Goal: Information Seeking & Learning: Learn about a topic

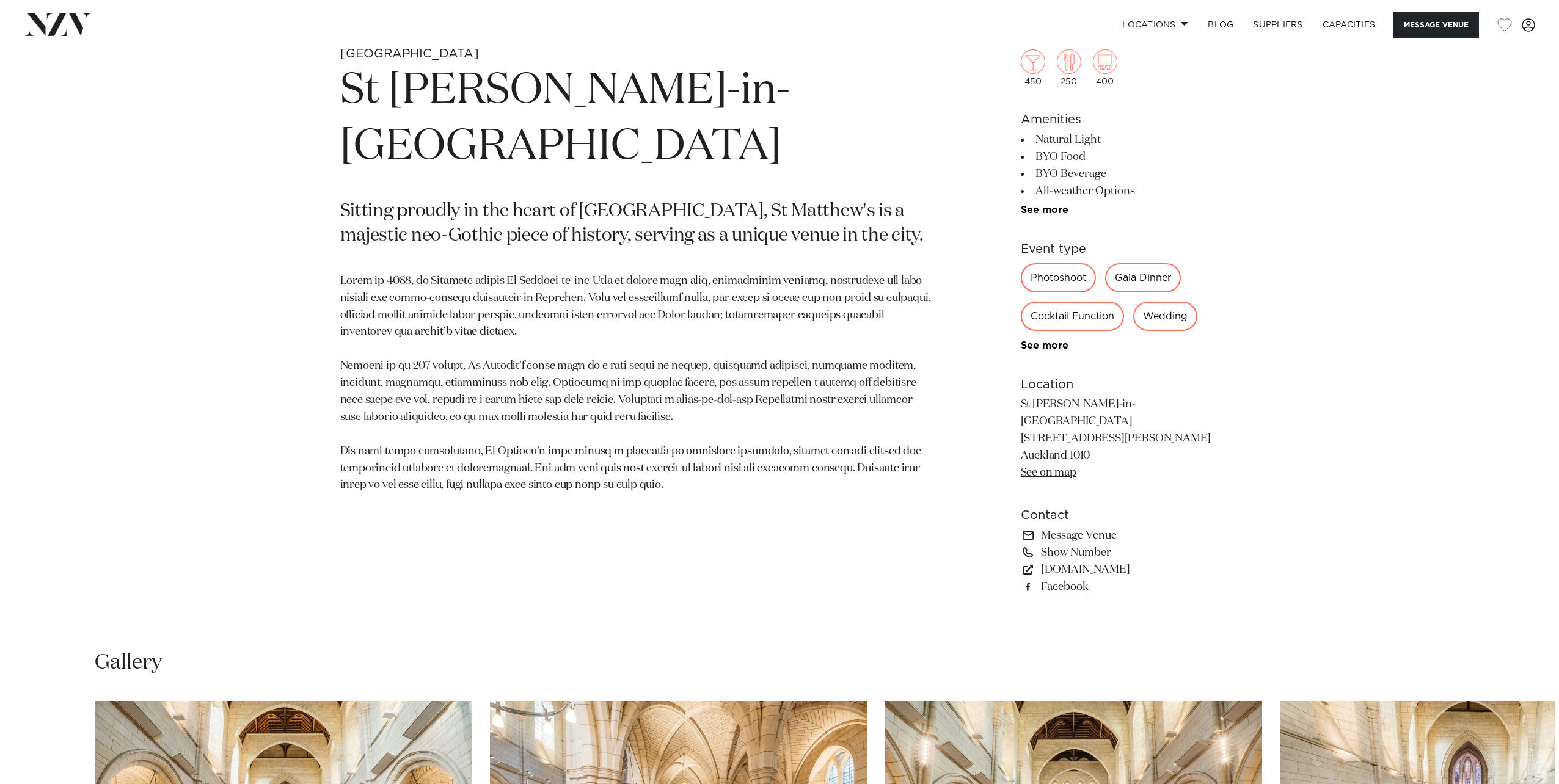
scroll to position [1267, 0]
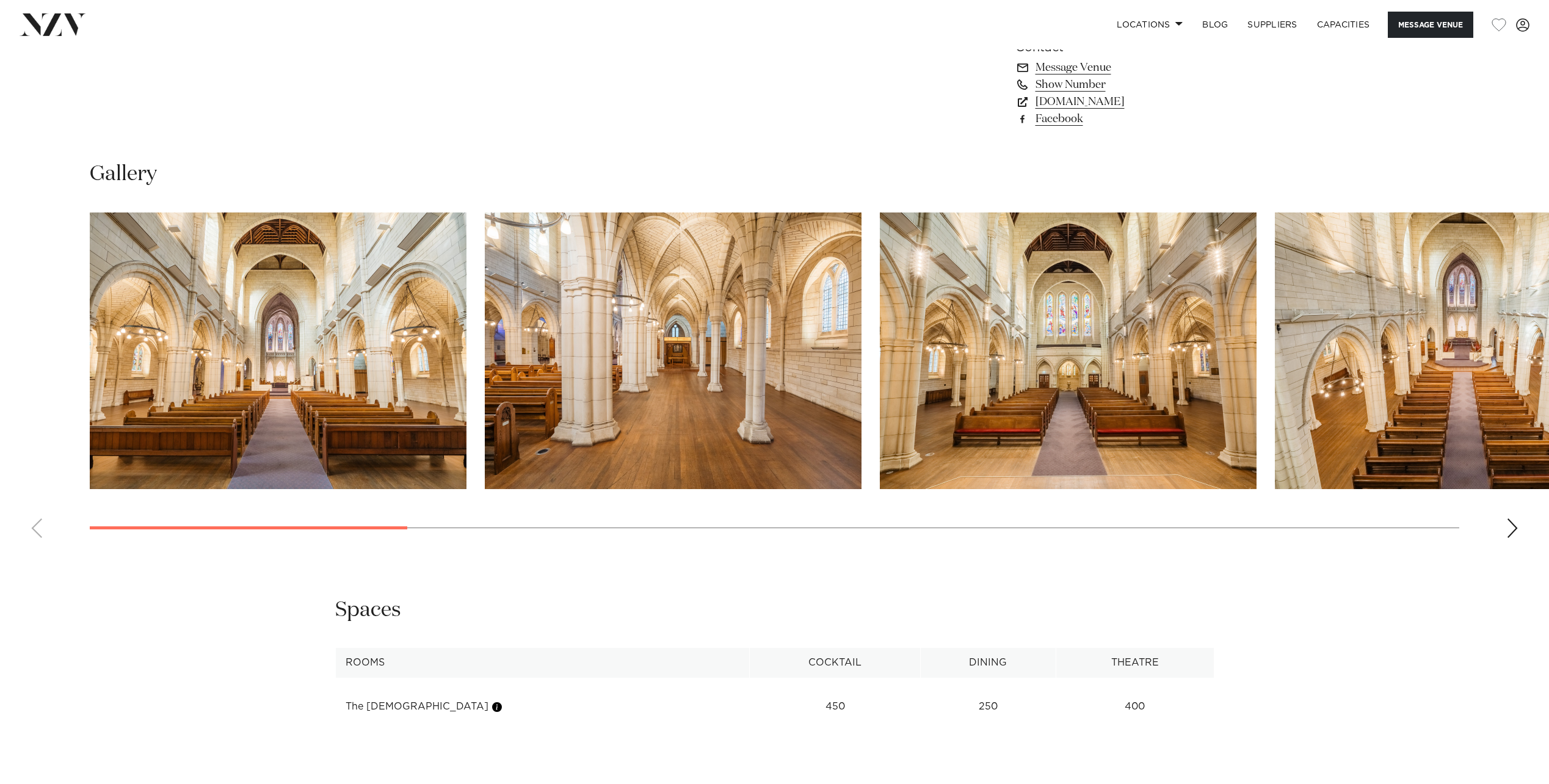
click at [1281, 308] on img "4 / 15" at bounding box center [1463, 351] width 377 height 276
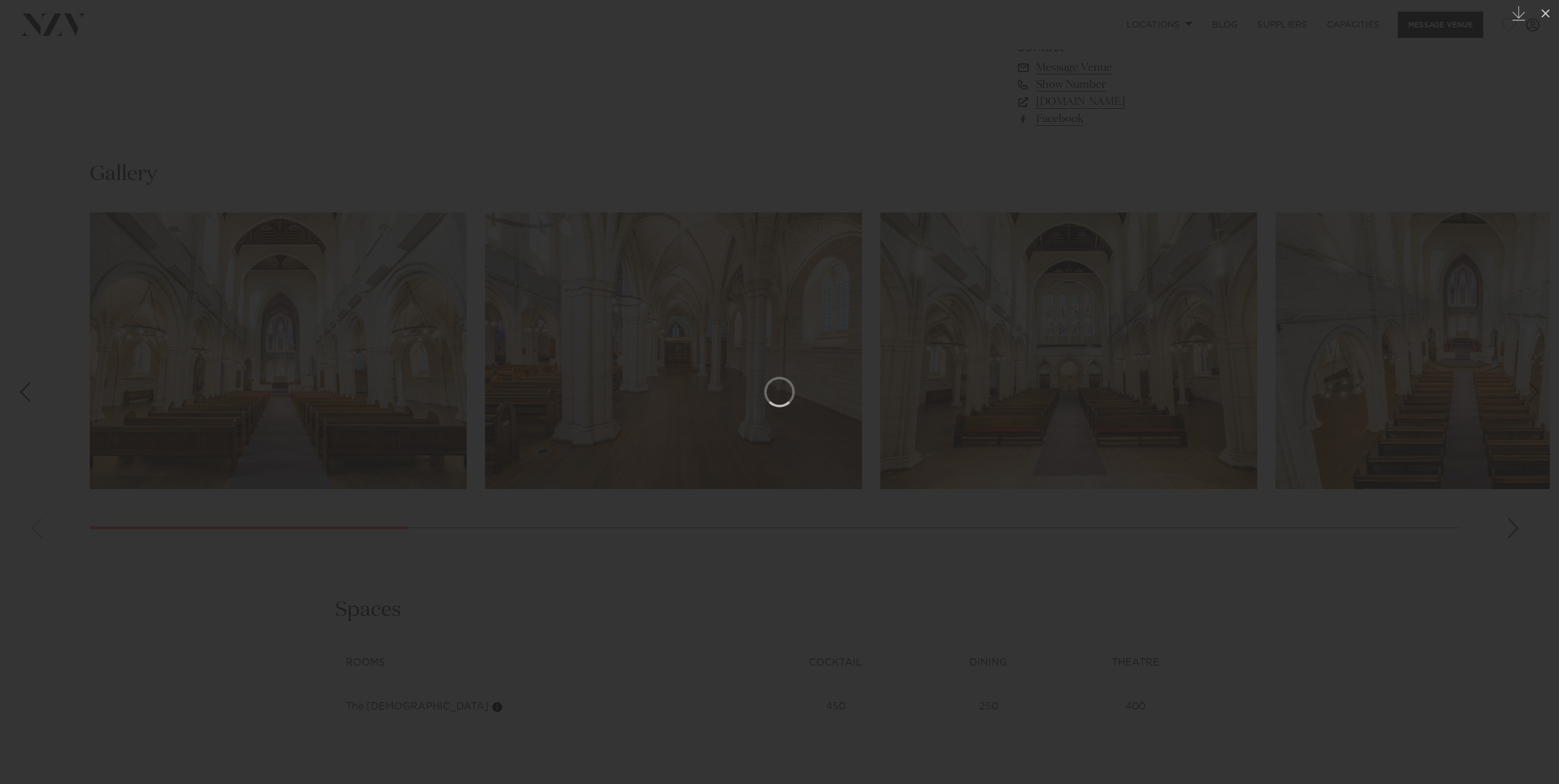
click at [1452, 536] on div at bounding box center [780, 392] width 1559 height 784
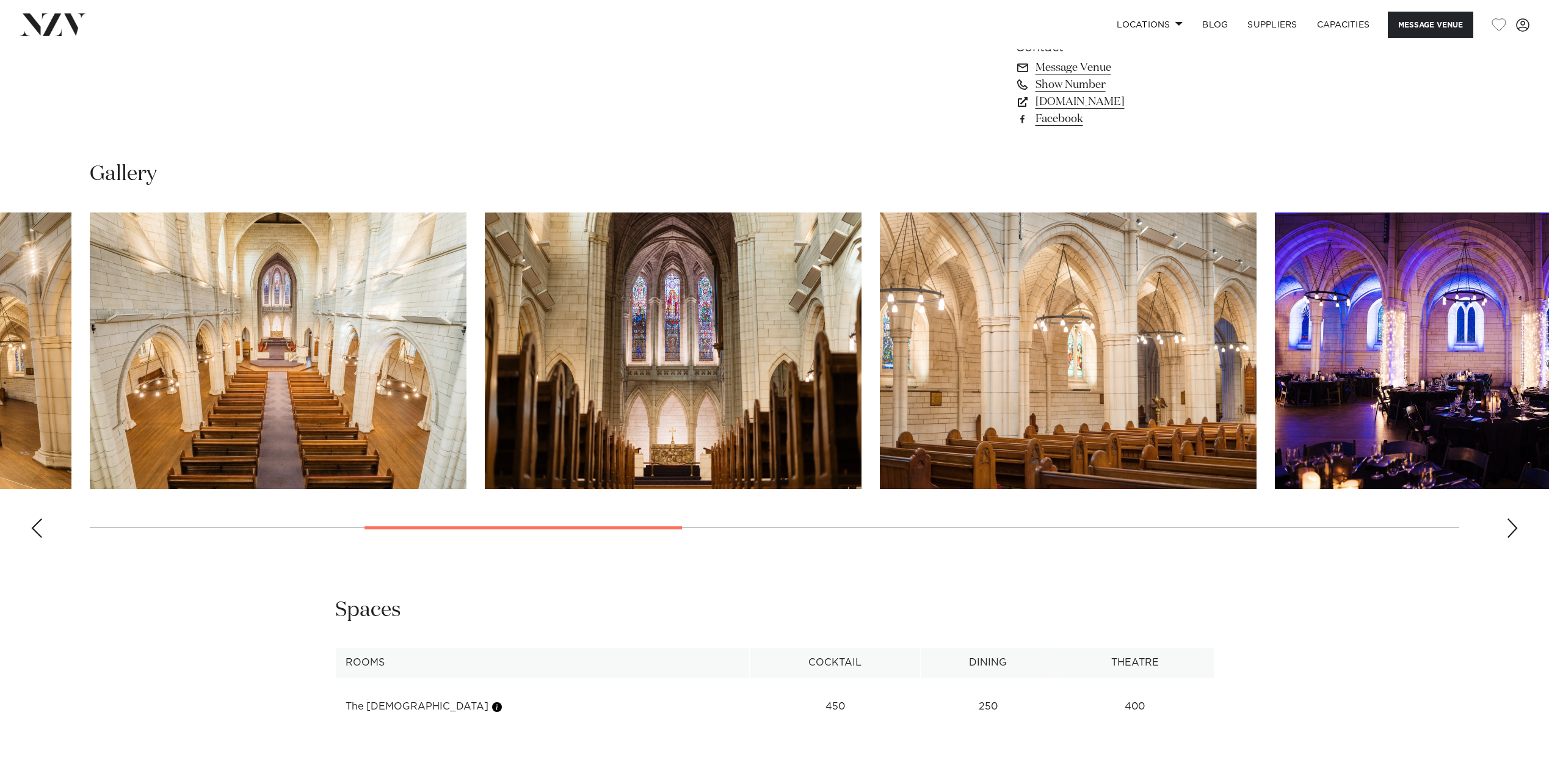
click at [1511, 519] on div "Next slide" at bounding box center [1512, 528] width 12 height 20
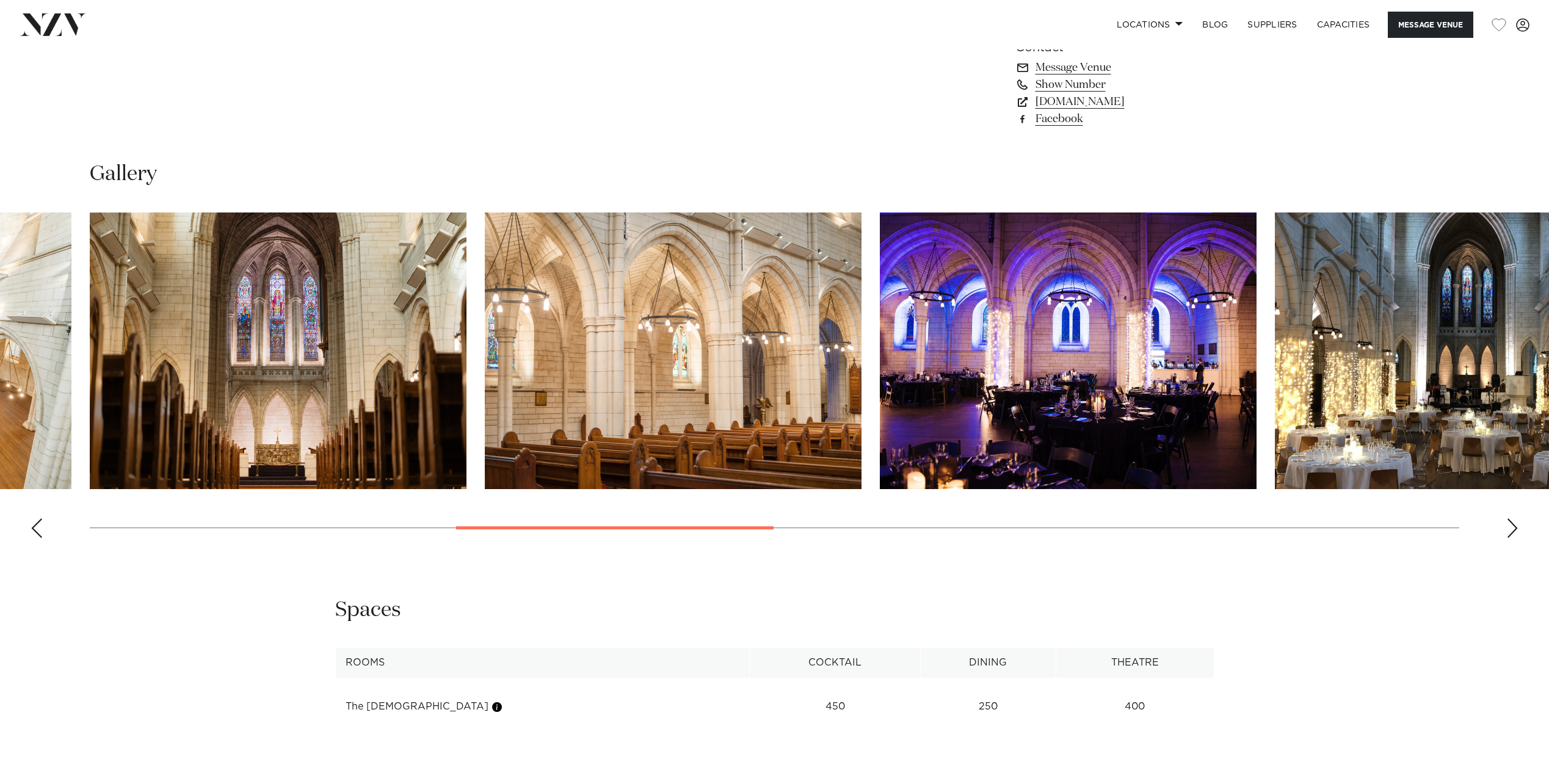
click at [1027, 394] on img "7 / 15" at bounding box center [1068, 351] width 377 height 276
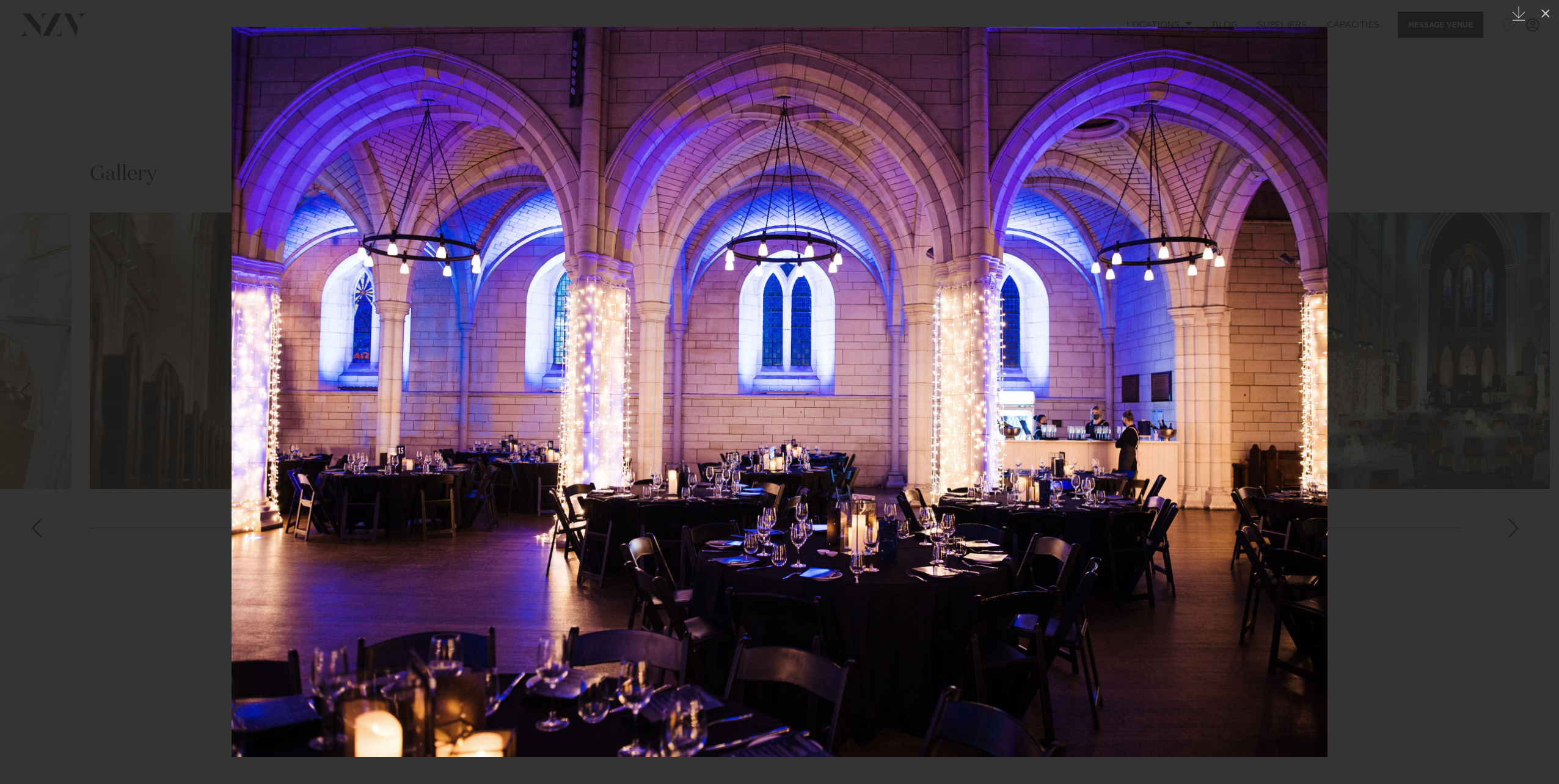
click at [1509, 513] on div at bounding box center [780, 392] width 1559 height 784
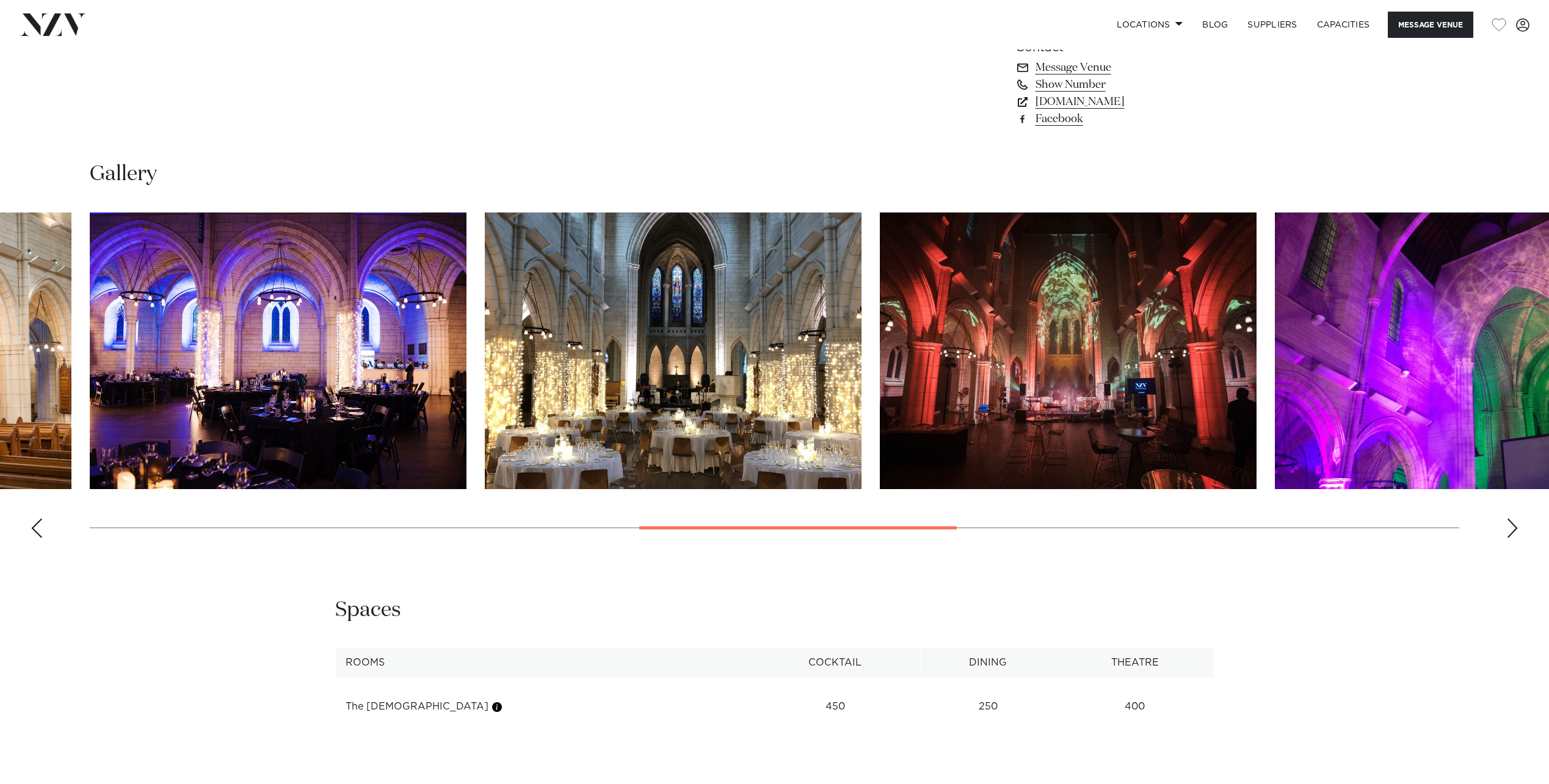
click at [1506, 504] on swiper-container at bounding box center [774, 380] width 1549 height 335
click at [1508, 519] on div "Next slide" at bounding box center [1512, 528] width 12 height 20
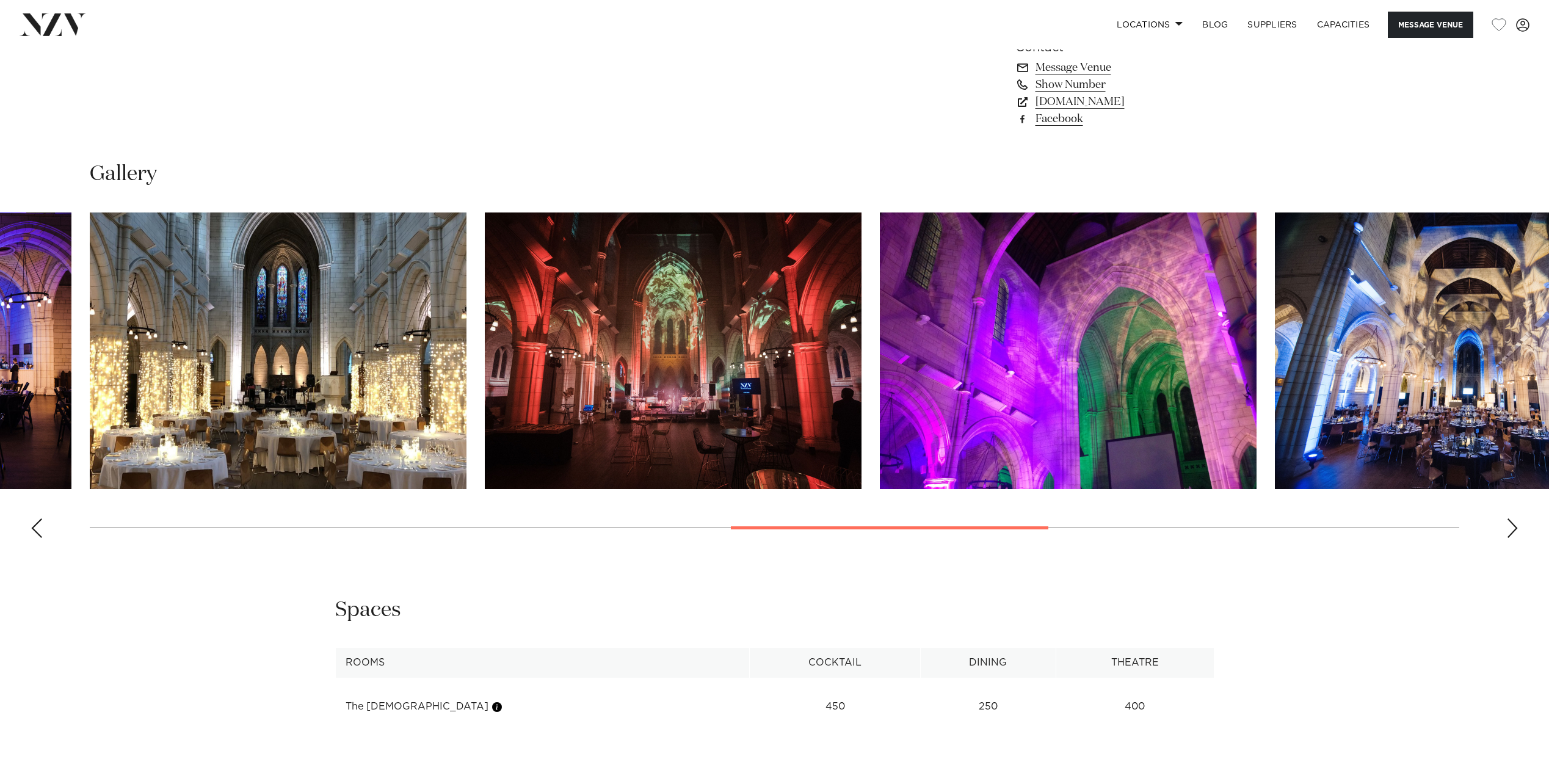
click at [1512, 519] on div "Next slide" at bounding box center [1512, 528] width 12 height 20
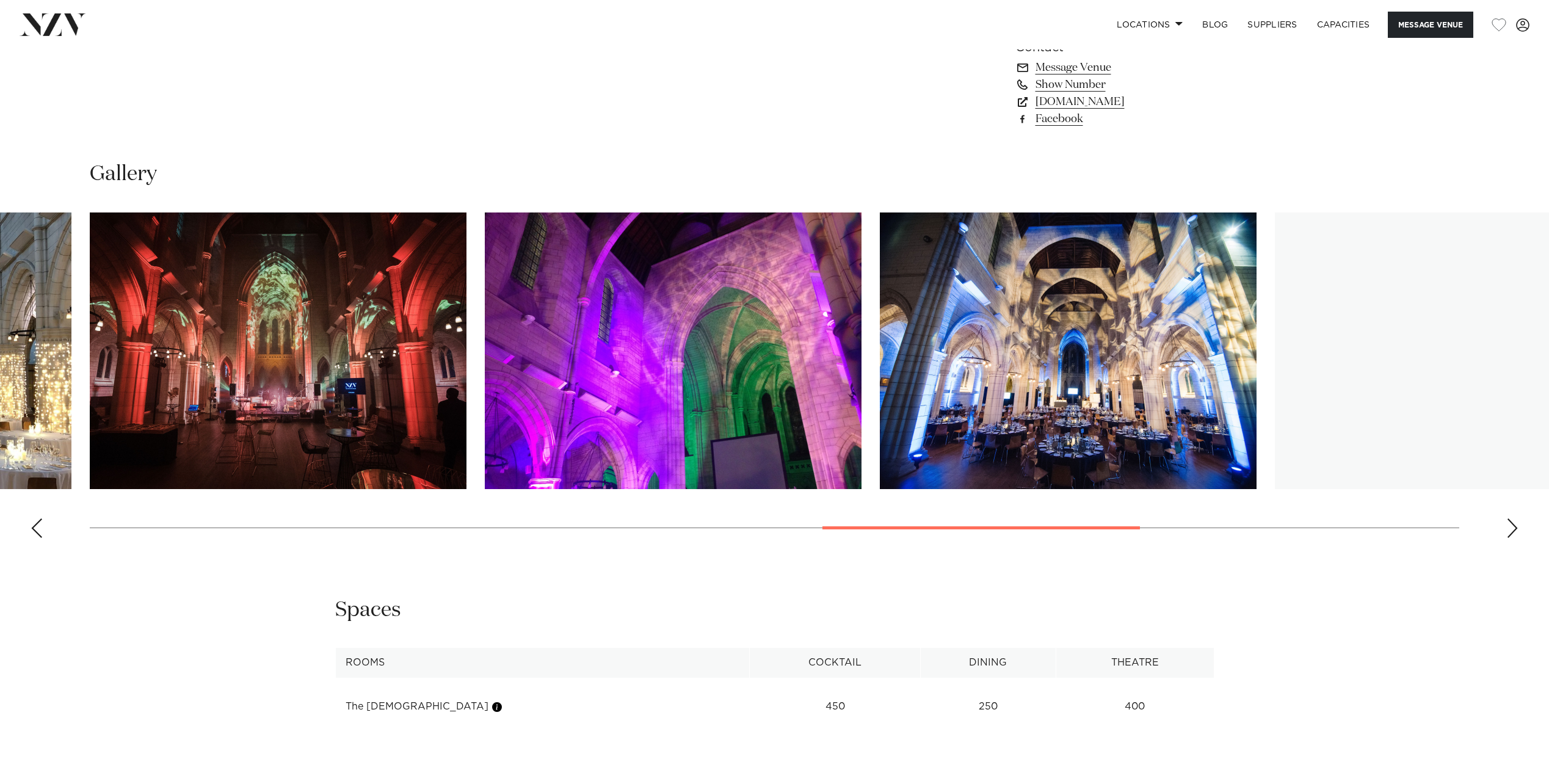
click at [1132, 398] on img "11 / 15" at bounding box center [1068, 351] width 377 height 276
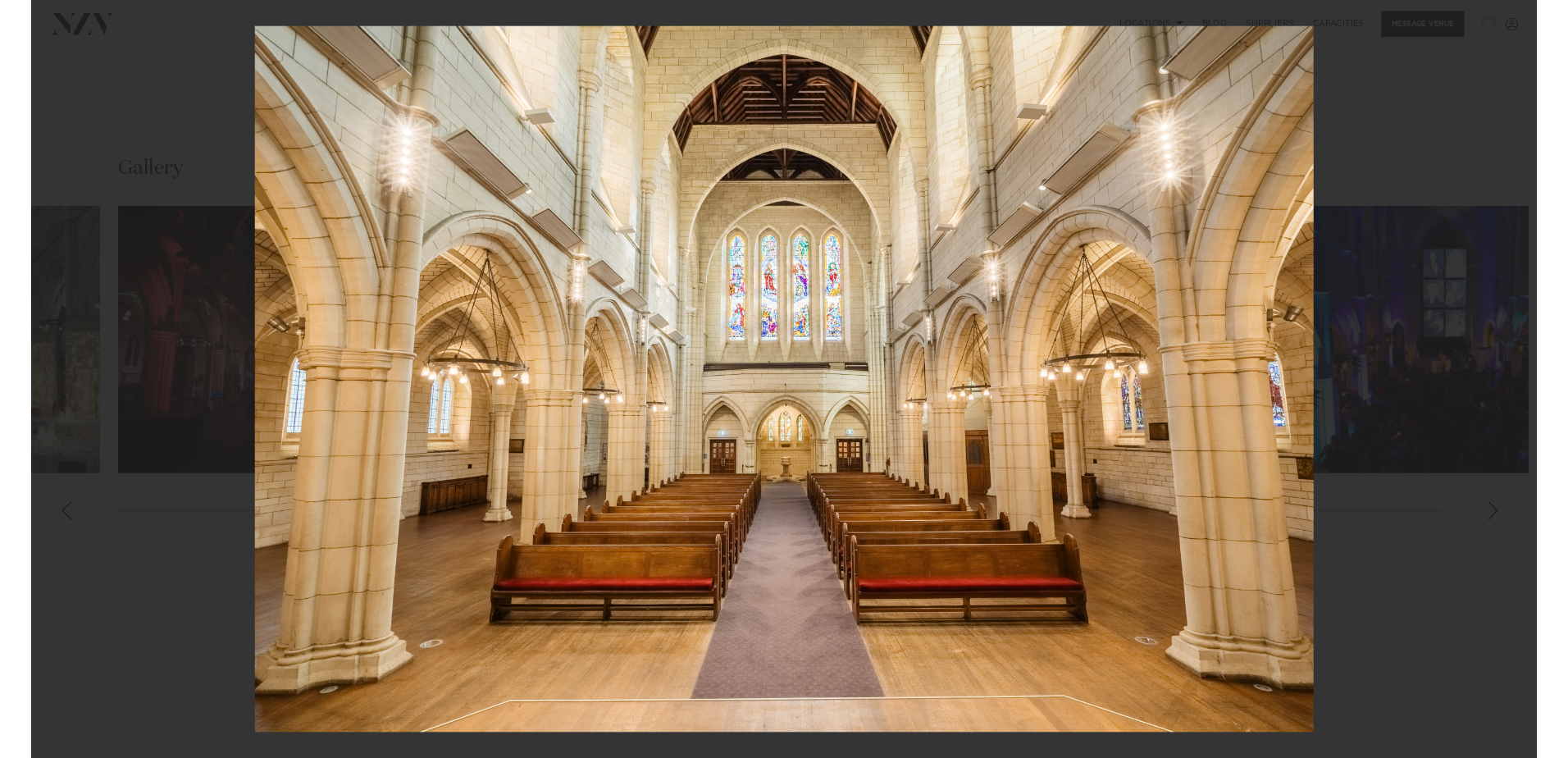
scroll to position [1457, 0]
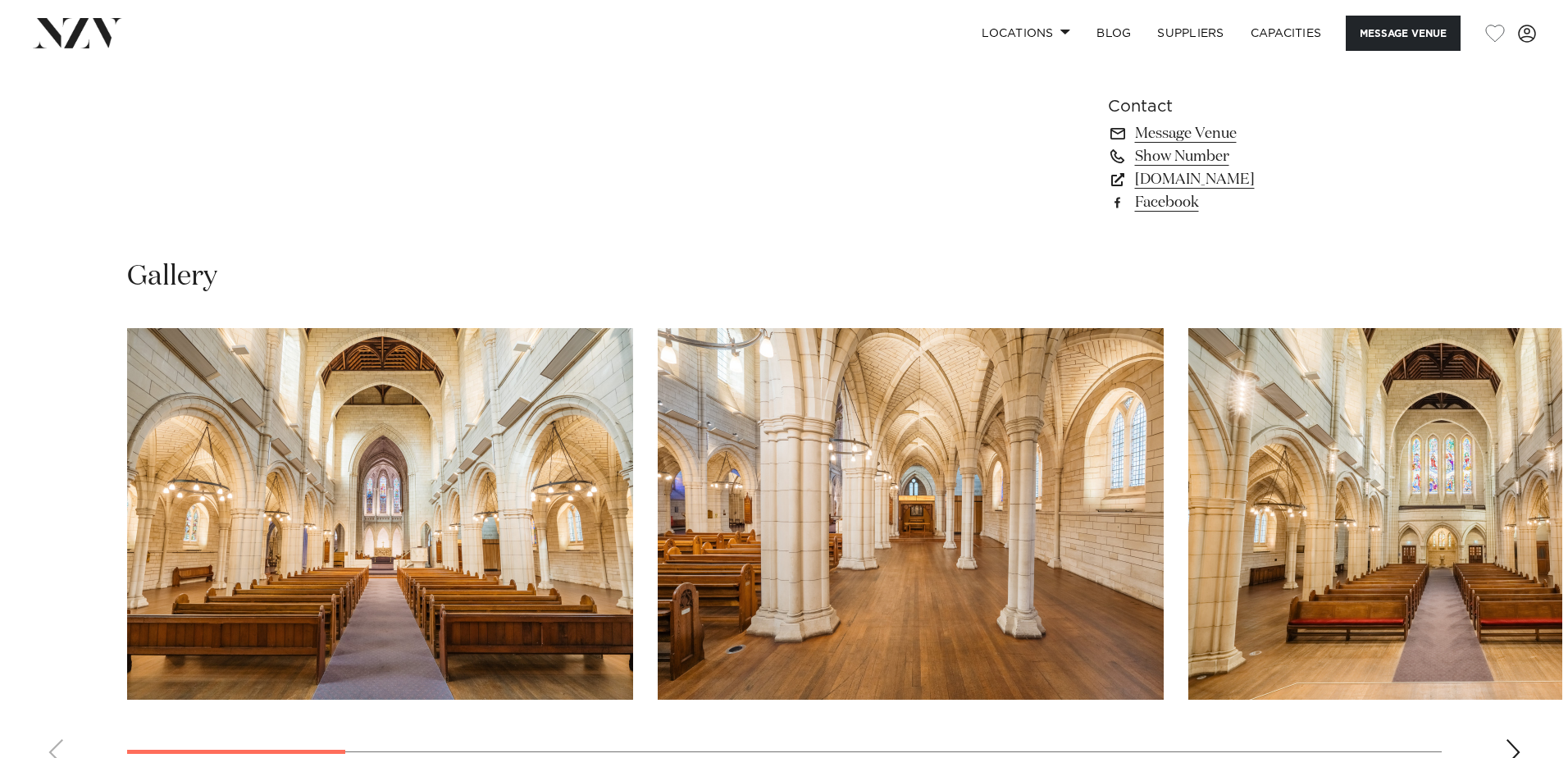
scroll to position [1560, 0]
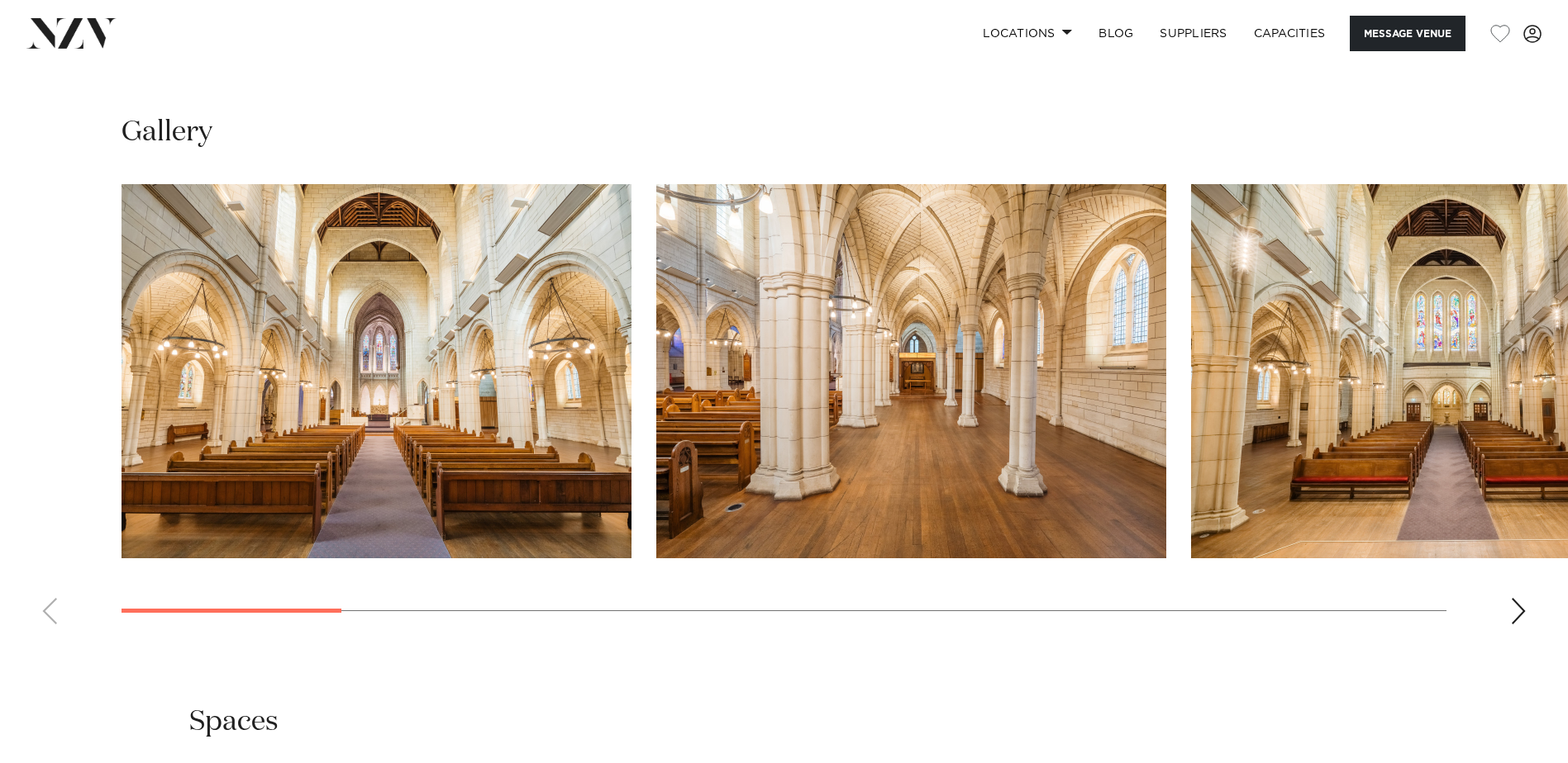
click at [1428, 434] on img "3 / 15" at bounding box center [1445, 371] width 510 height 374
